Goal: Use online tool/utility

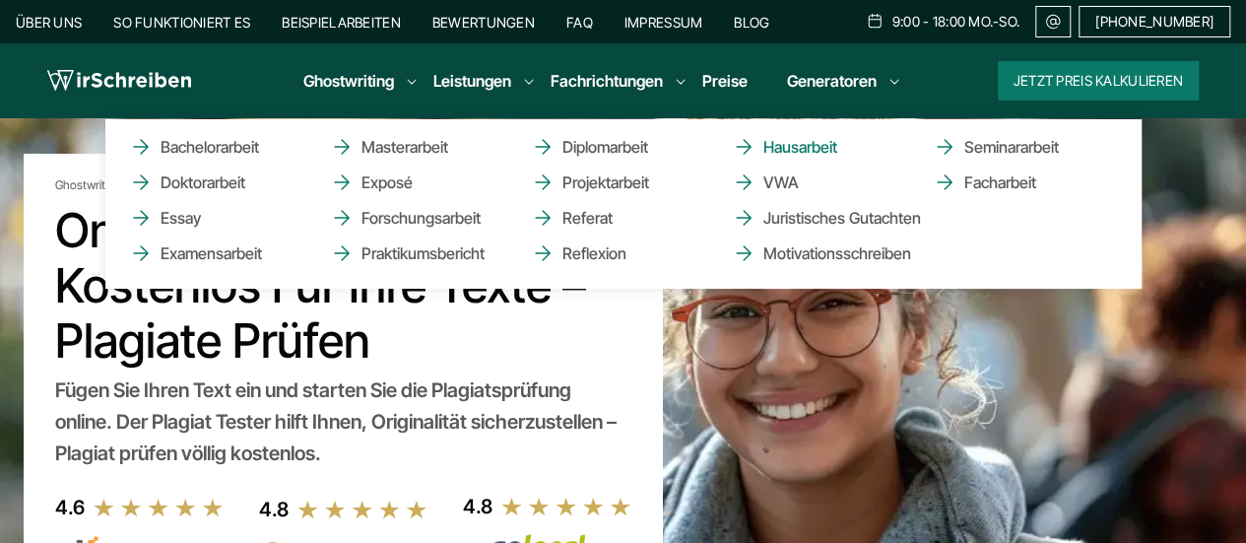
click at [806, 145] on link "Hausarbeit" at bounding box center [830, 147] width 197 height 24
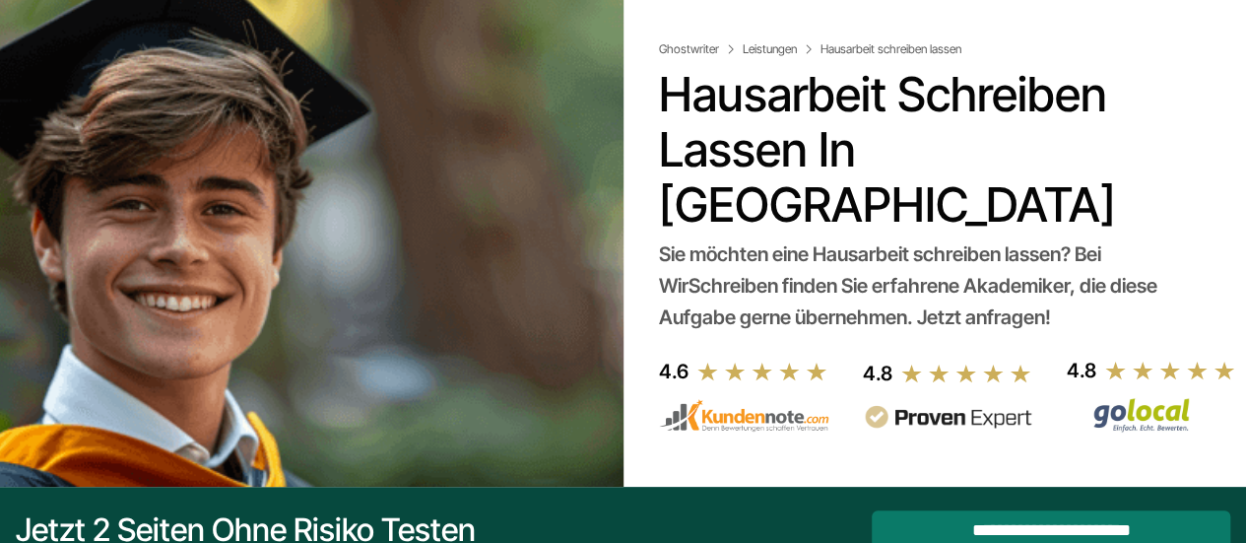
scroll to position [98, 0]
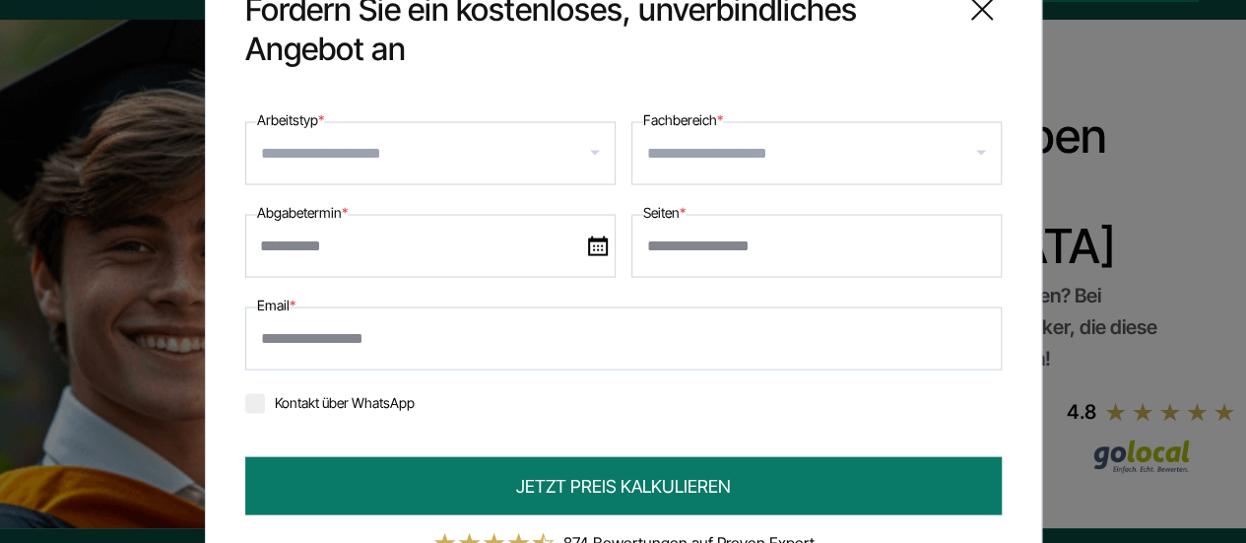
click at [977, 9] on icon at bounding box center [981, 8] width 39 height 39
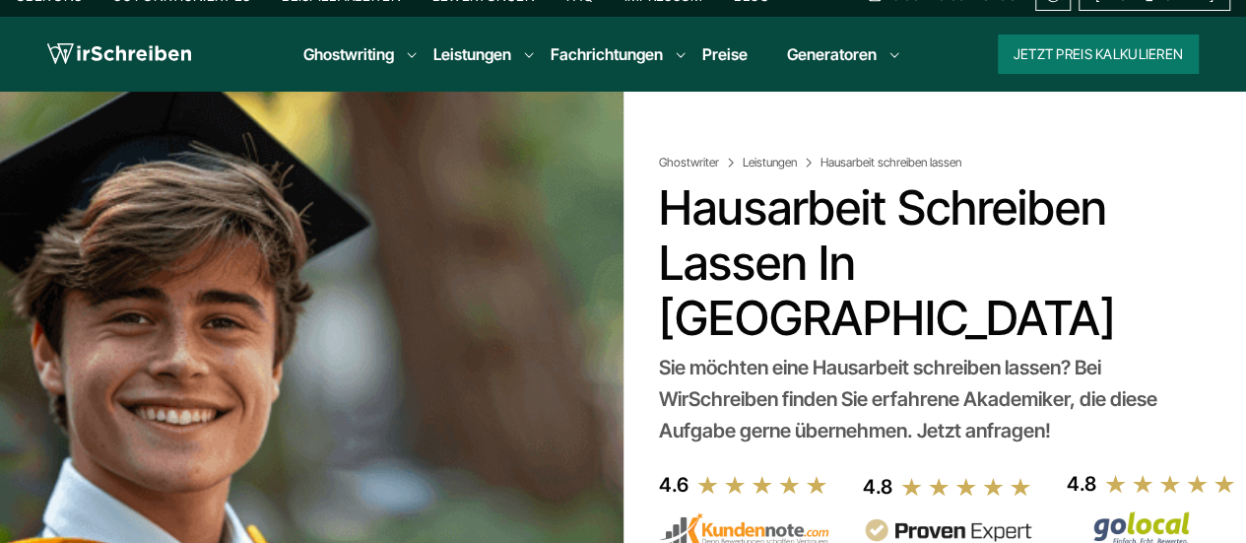
scroll to position [0, 0]
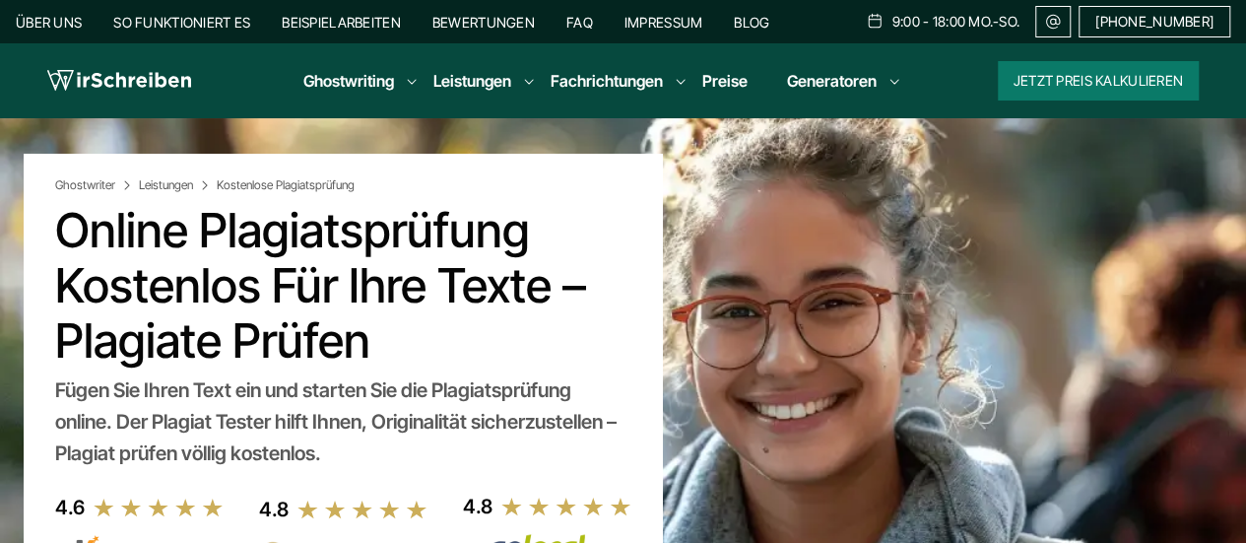
drag, startPoint x: 389, startPoint y: 347, endPoint x: 59, endPoint y: 218, distance: 354.2
click at [59, 218] on h1 "Online Plagiatsprüfung kostenlos für Ihre Texte – Plagiate prüfen" at bounding box center [342, 285] width 575 height 165
copy h1 "Online Plagiatsprüfung kostenlos für Ihre Texte – Plagiate prüfen"
